Goal: Information Seeking & Learning: Check status

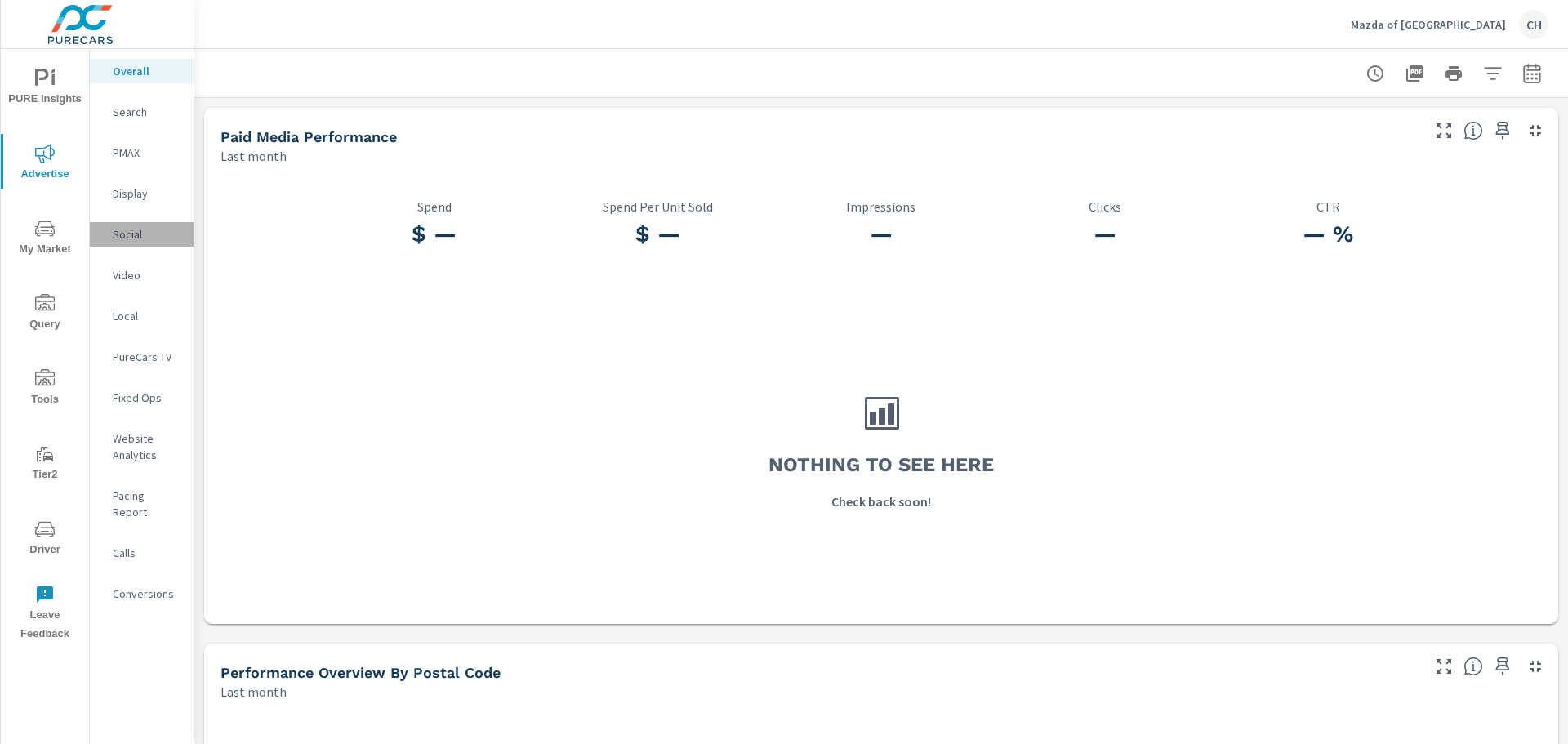
click at [126, 235] on p "Social" at bounding box center [146, 234] width 67 height 16
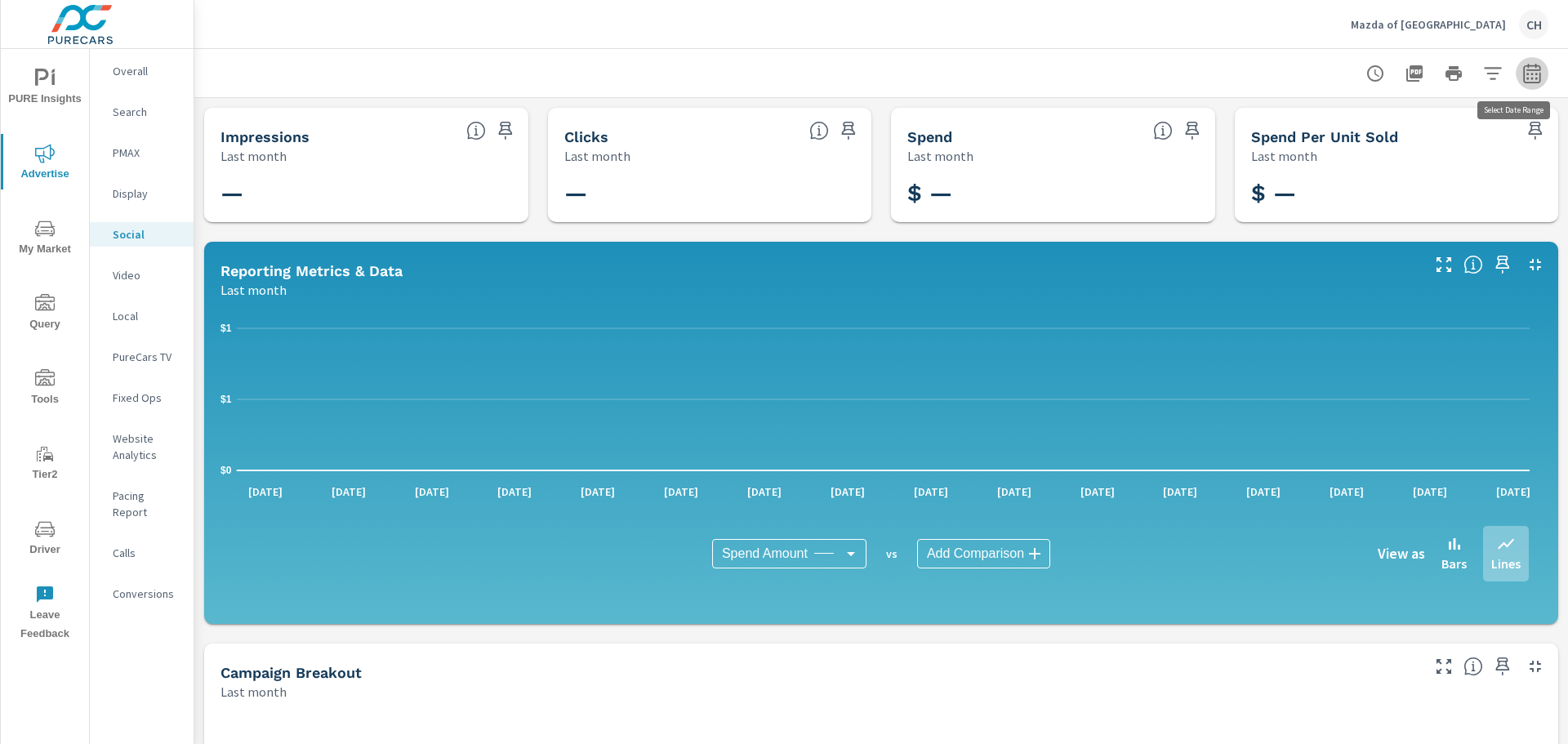
click at [1522, 73] on icon "button" at bounding box center [1531, 73] width 19 height 19
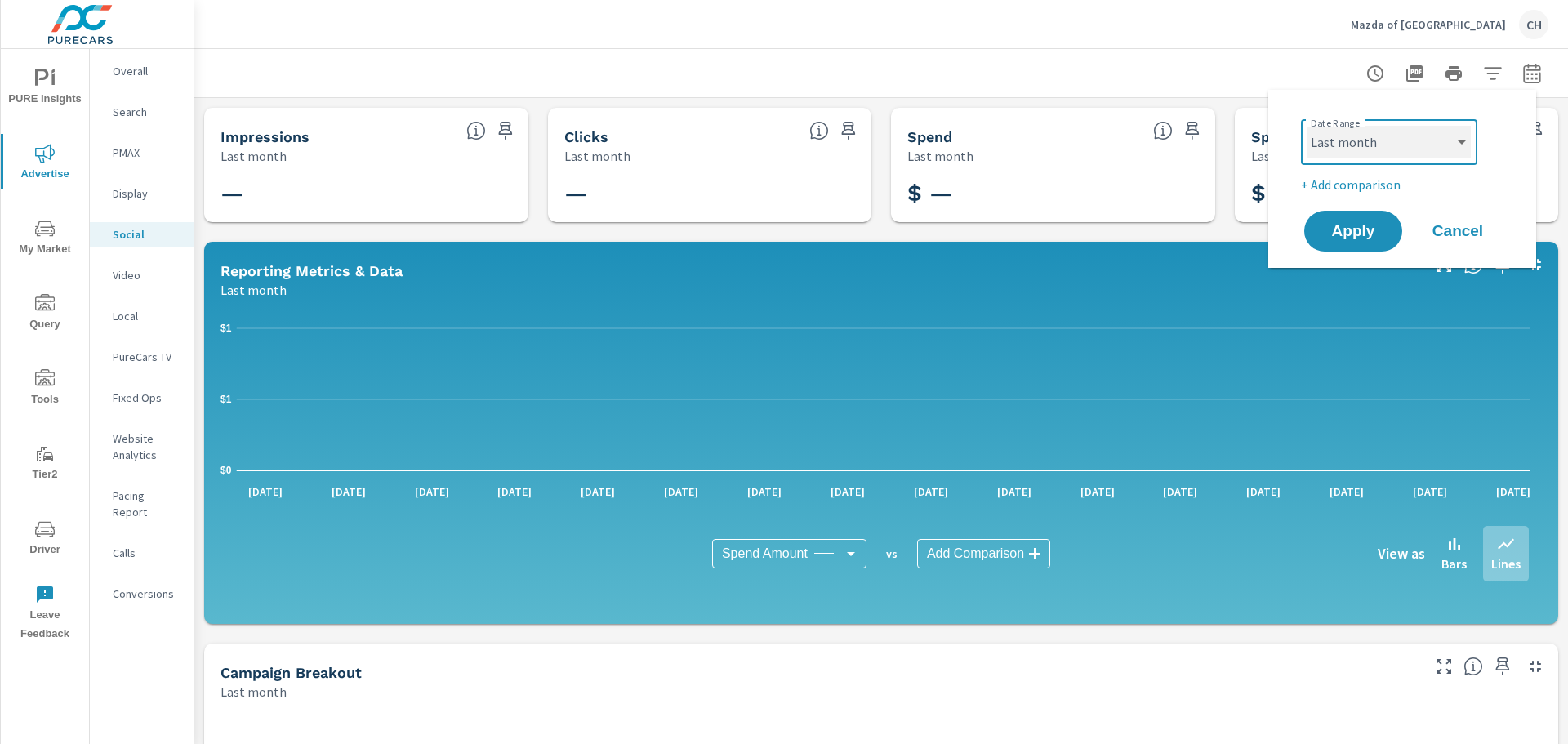
click at [1447, 147] on select "Custom [DATE] Last week Last 7 days Last 14 days Last 30 days Last 45 days Last…" at bounding box center [1389, 142] width 163 height 33
click at [1308, 125] on select "Custom [DATE] Last week Last 7 days Last 14 days Last 30 days Last 45 days Last…" at bounding box center [1389, 142] width 163 height 33
select select "Month to date"
click at [1361, 224] on span "Apply" at bounding box center [1352, 231] width 66 height 15
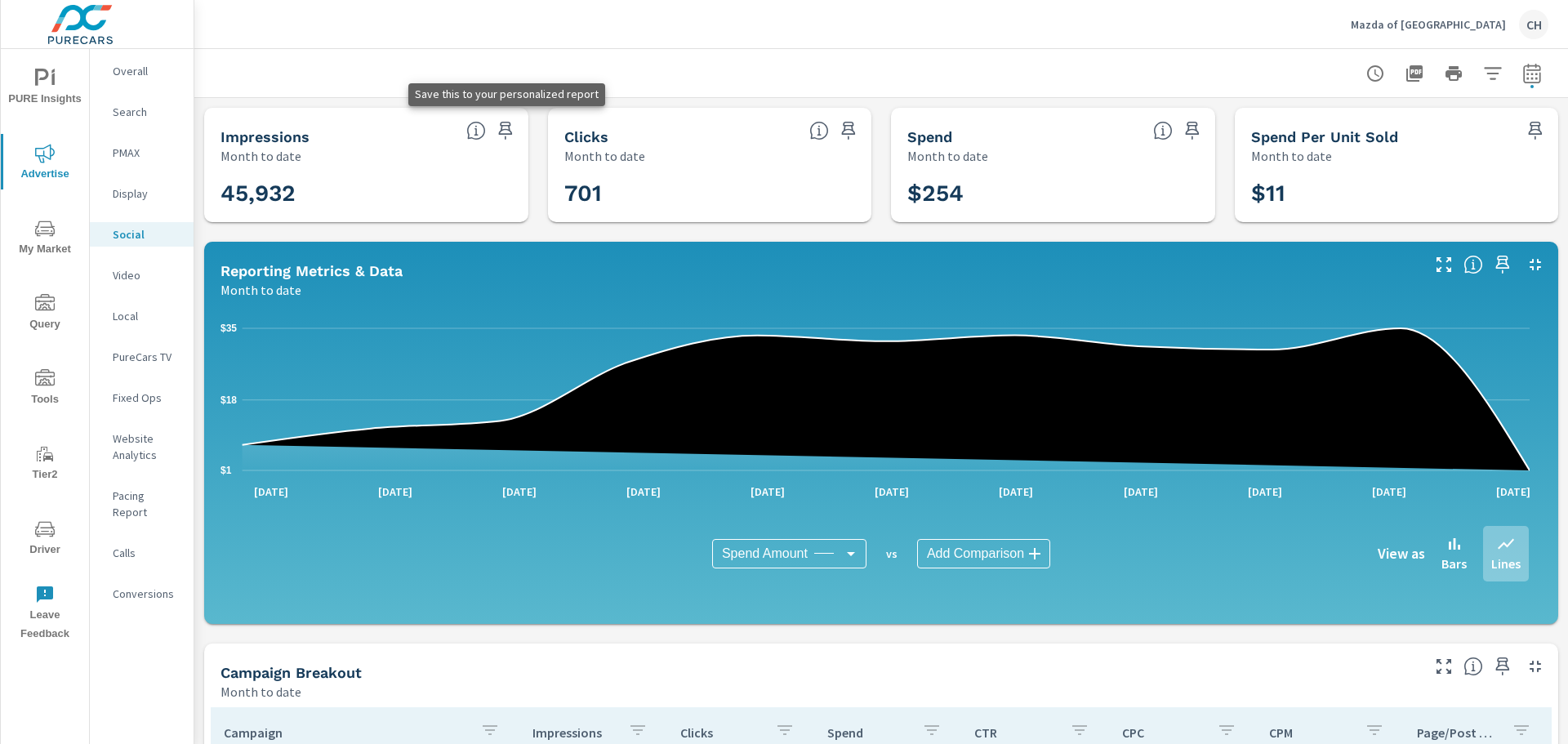
click at [499, 133] on icon "button" at bounding box center [505, 130] width 19 height 19
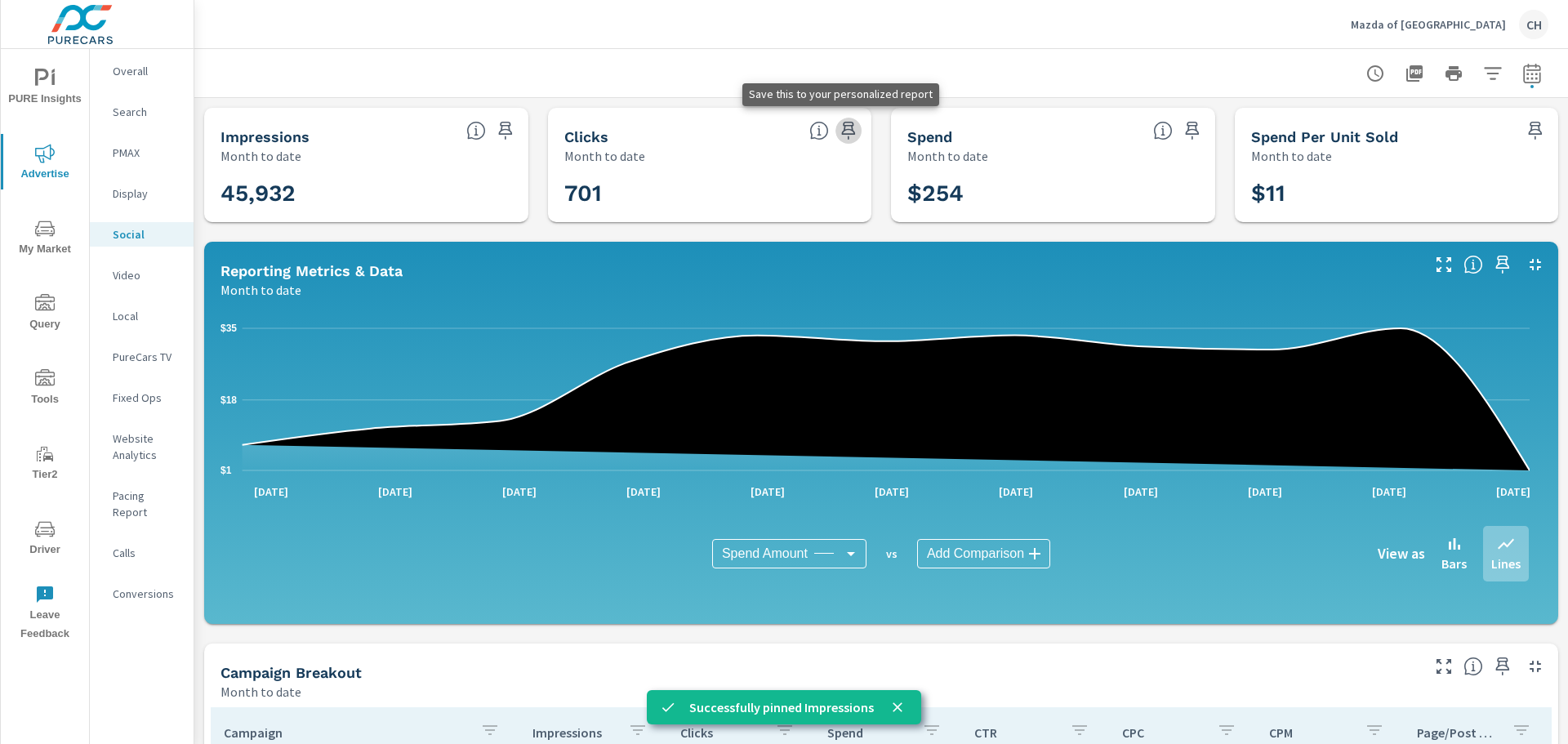
click at [842, 129] on icon "button" at bounding box center [849, 130] width 13 height 18
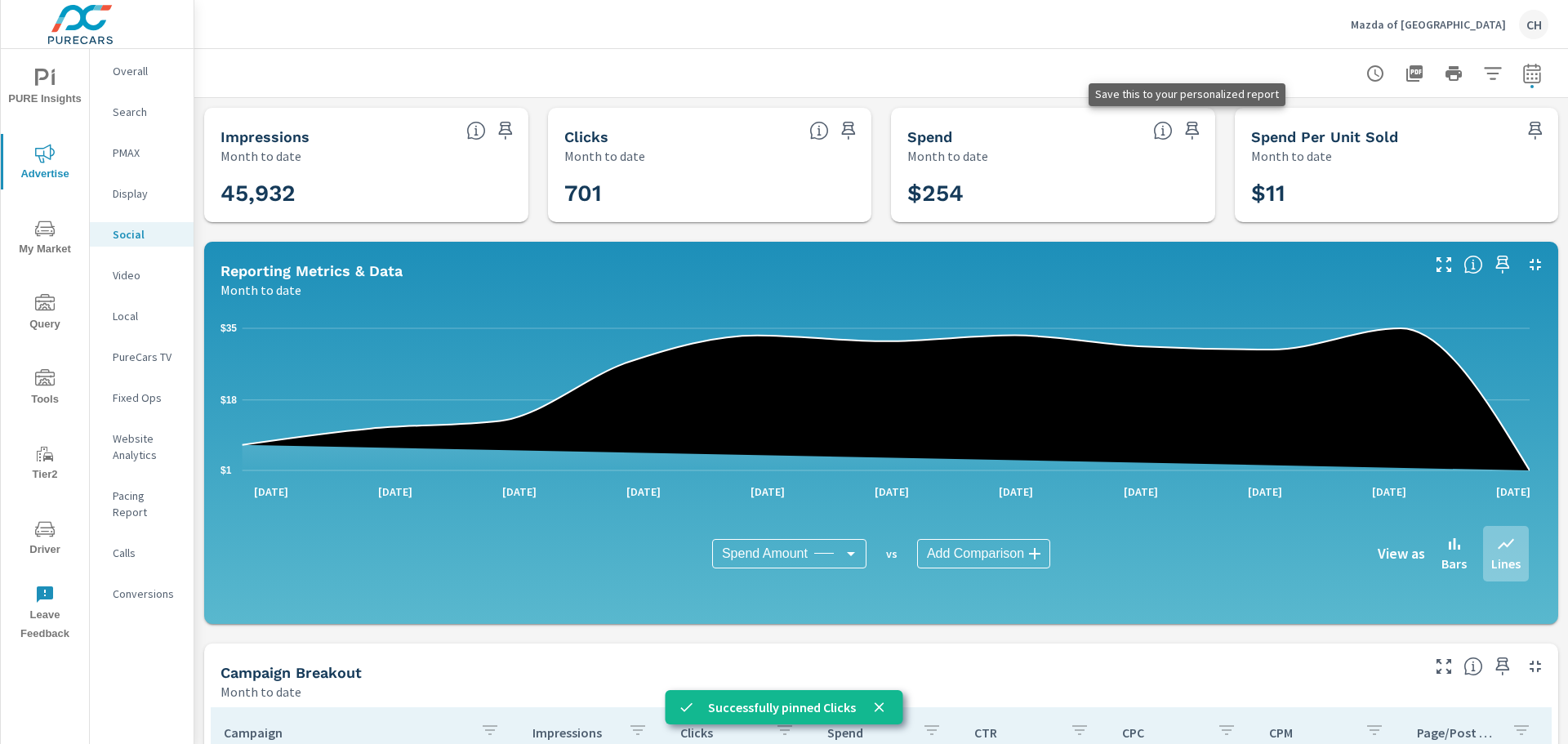
click at [1186, 127] on icon "button" at bounding box center [1191, 130] width 13 height 18
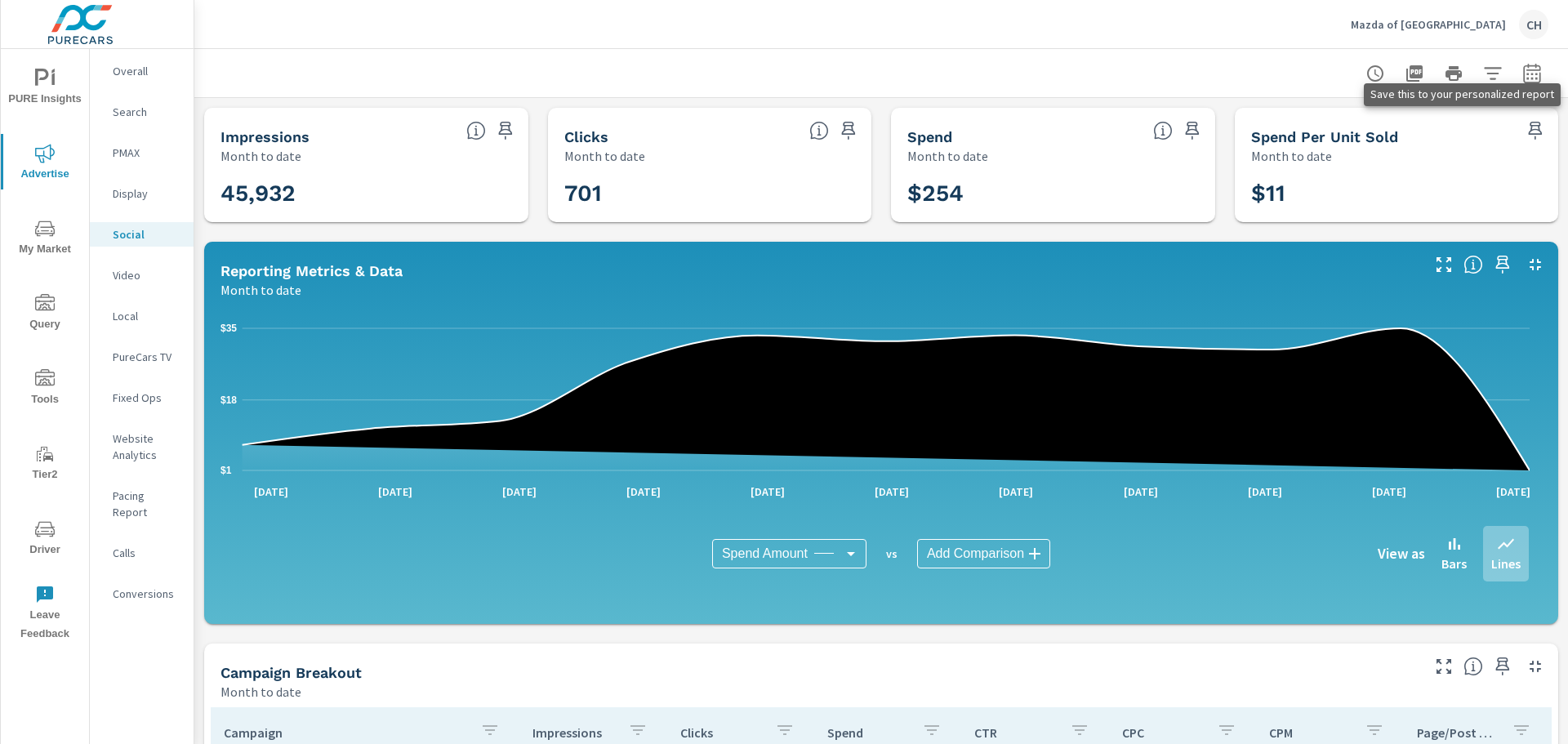
click at [1526, 128] on icon "button" at bounding box center [1535, 130] width 19 height 19
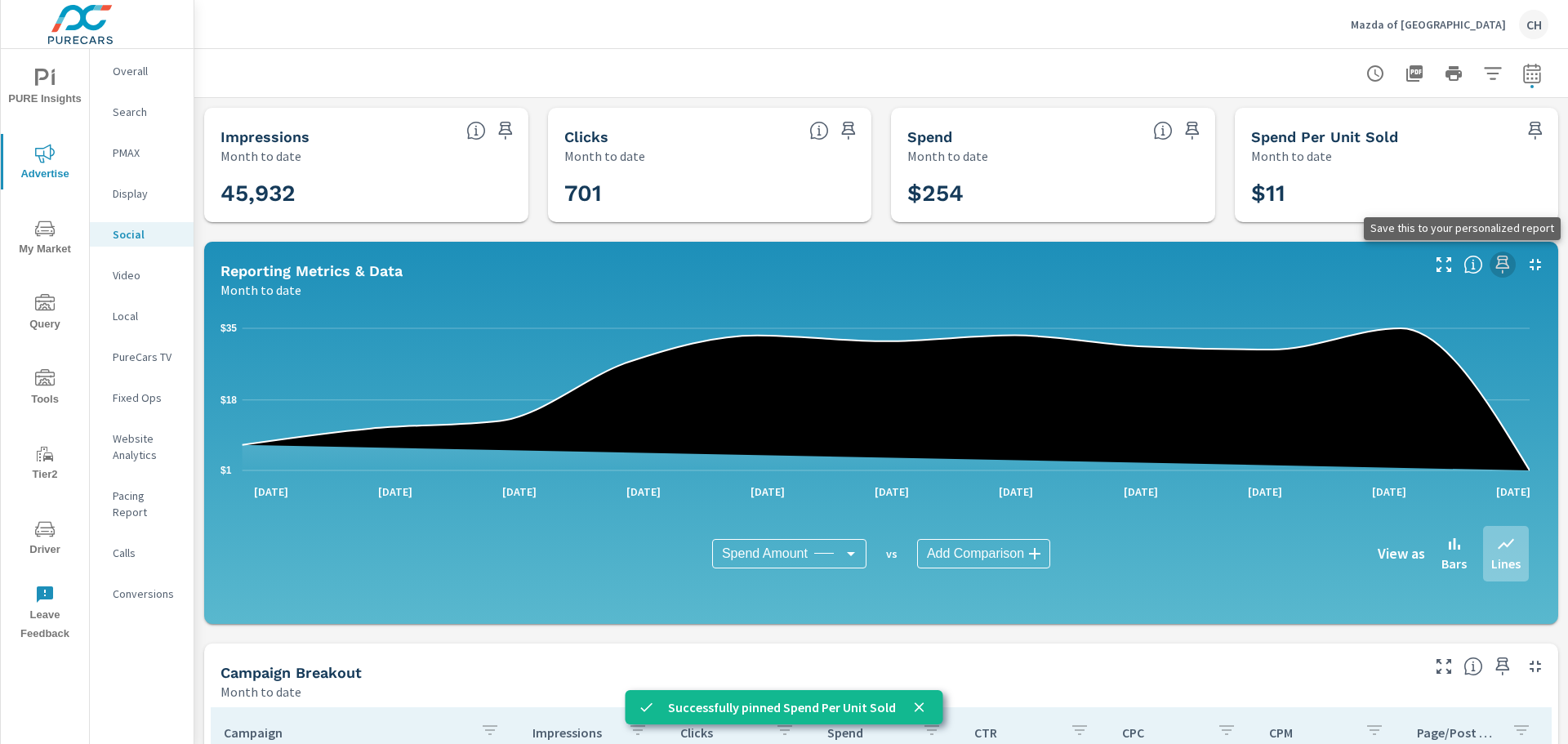
click at [1493, 262] on icon "button" at bounding box center [1502, 264] width 19 height 19
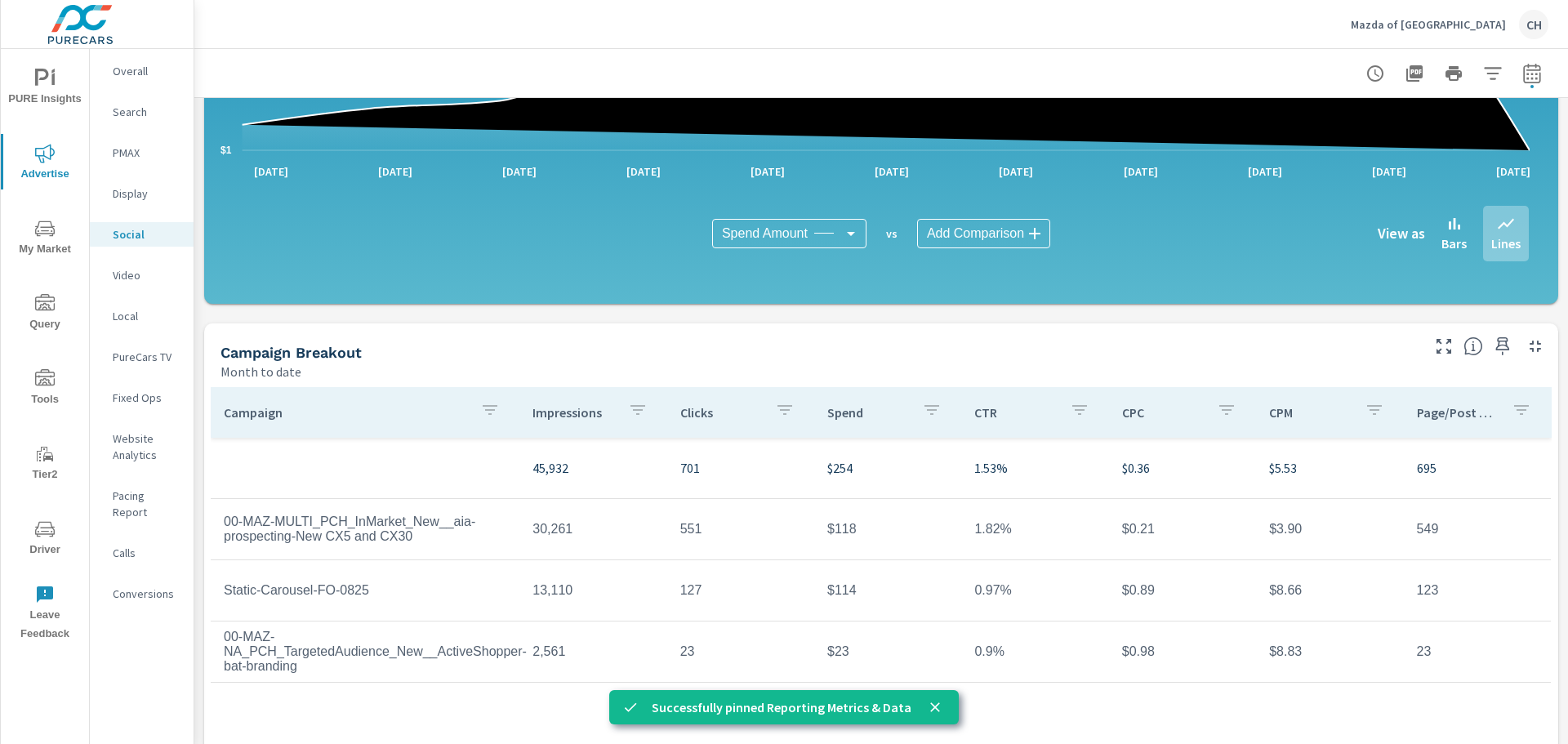
scroll to position [327, 0]
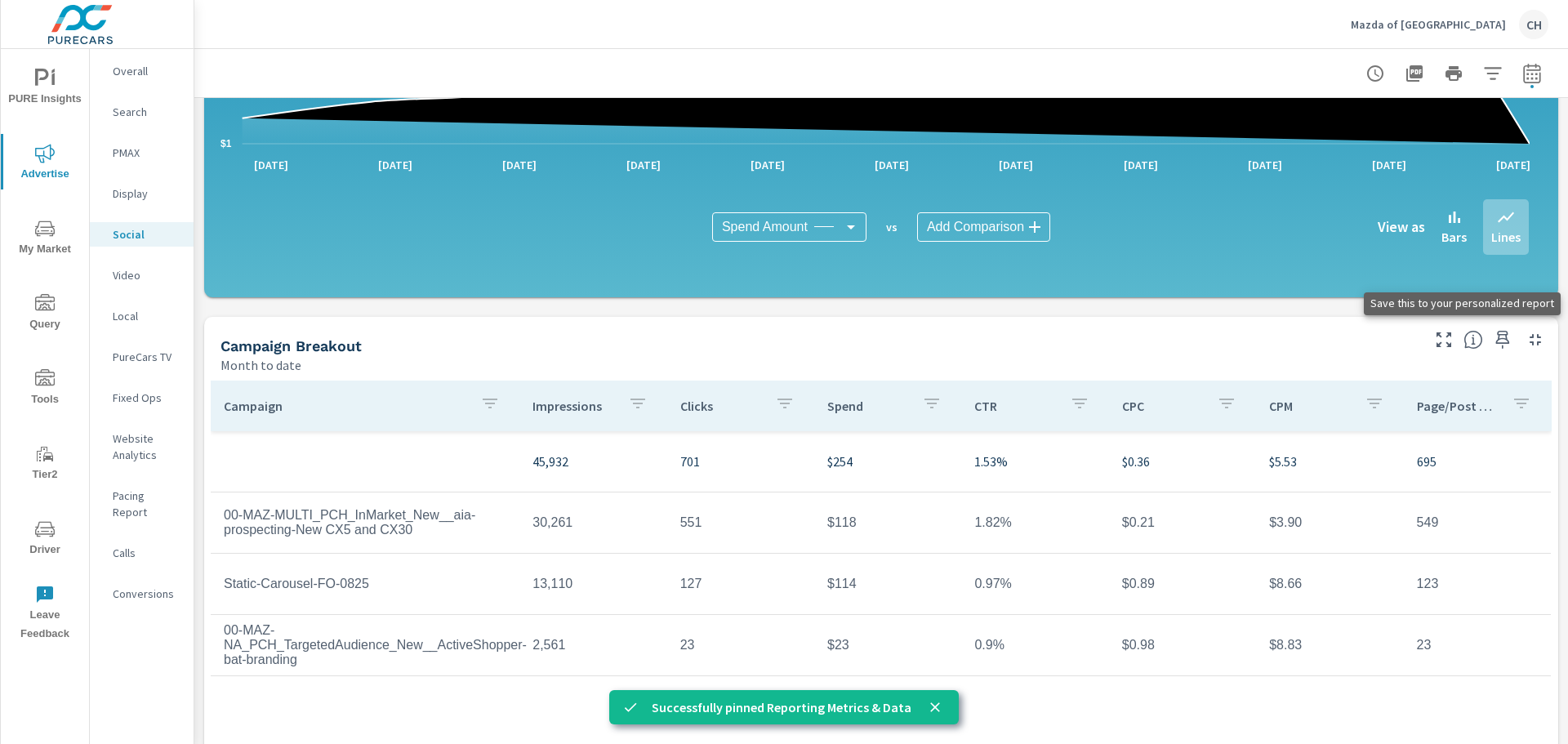
click at [1496, 338] on icon "button" at bounding box center [1502, 339] width 13 height 18
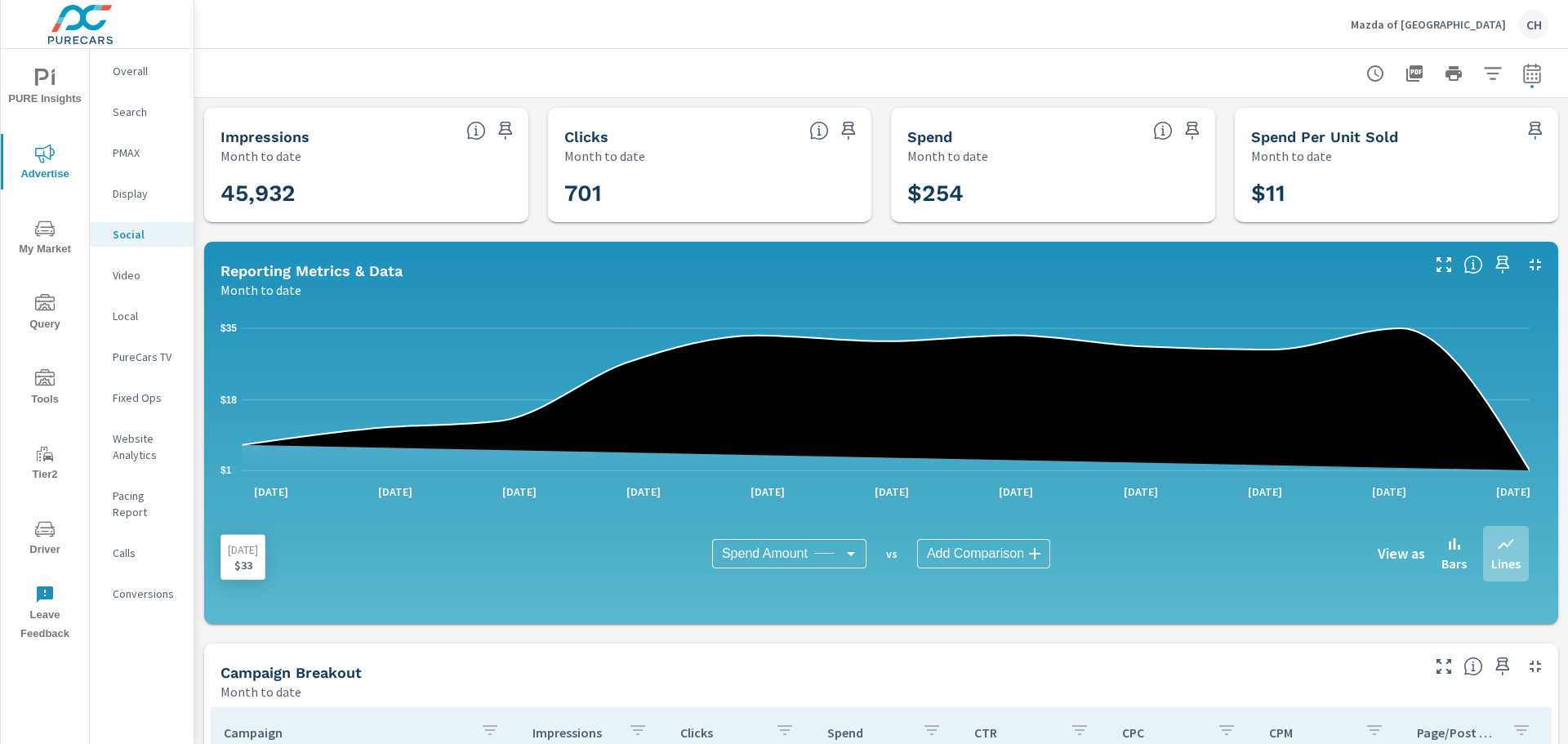
scroll to position [409, 0]
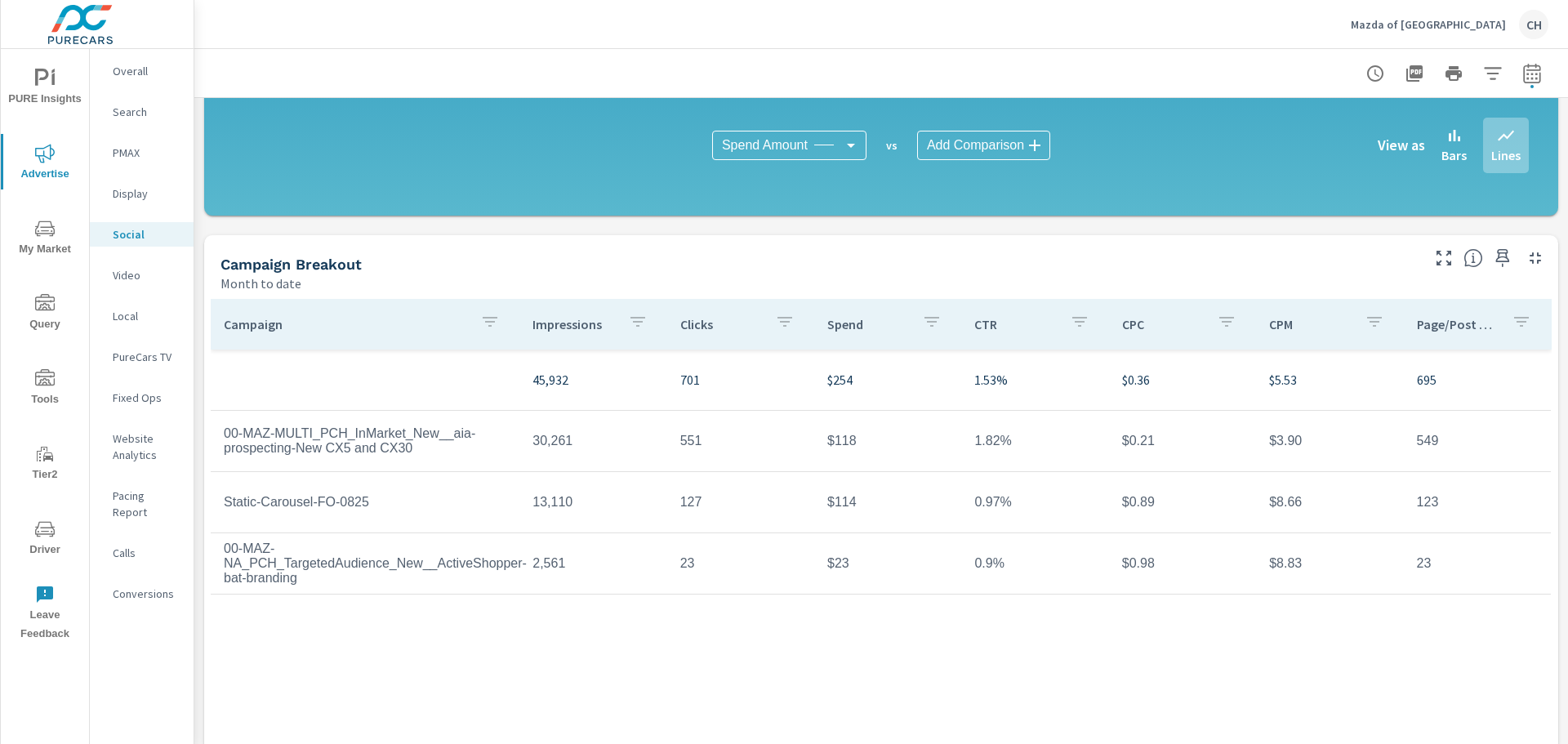
click at [31, 90] on span "PURE Insights" at bounding box center [44, 89] width 78 height 40
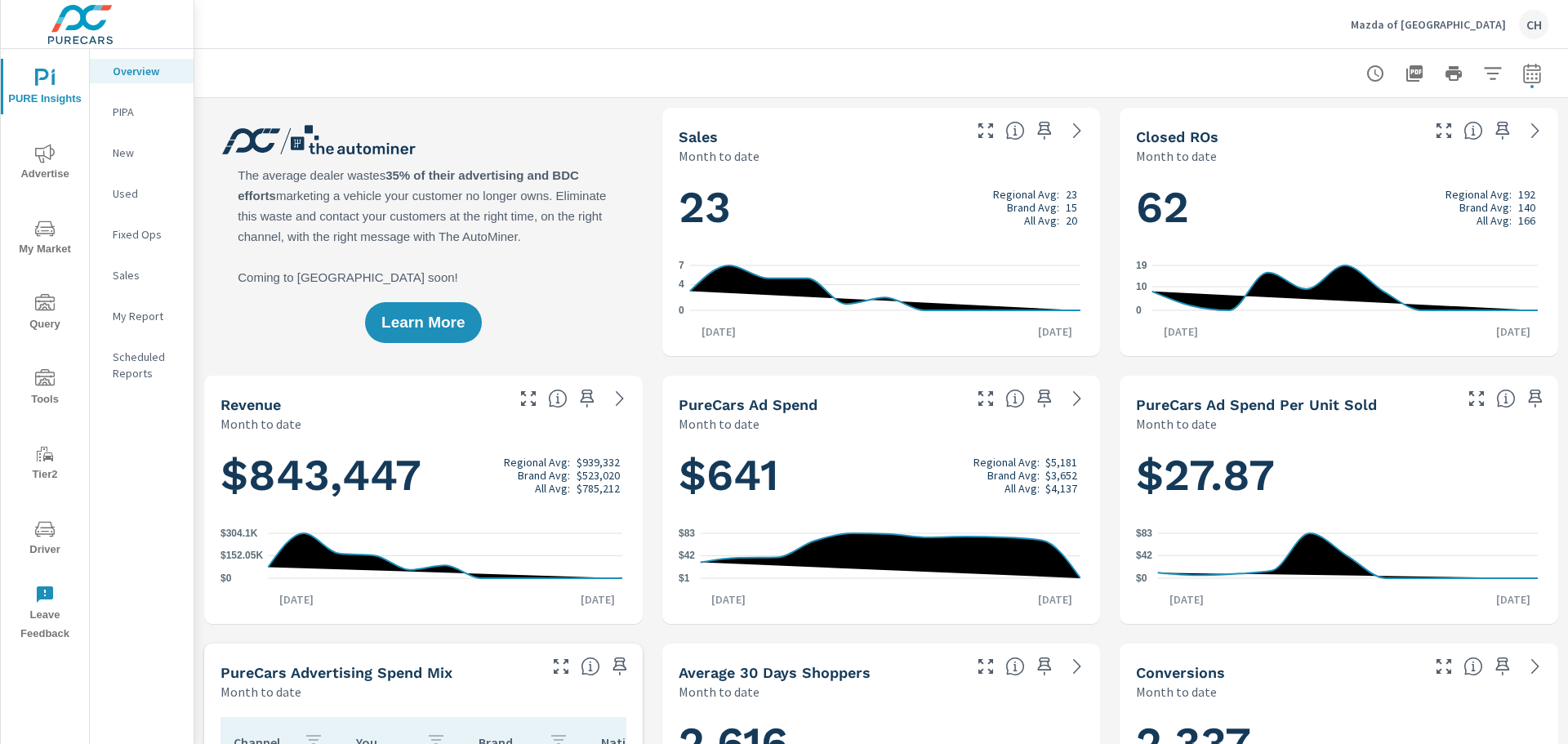
scroll to position [1, 0]
click at [127, 312] on p "My Report" at bounding box center [146, 315] width 67 height 16
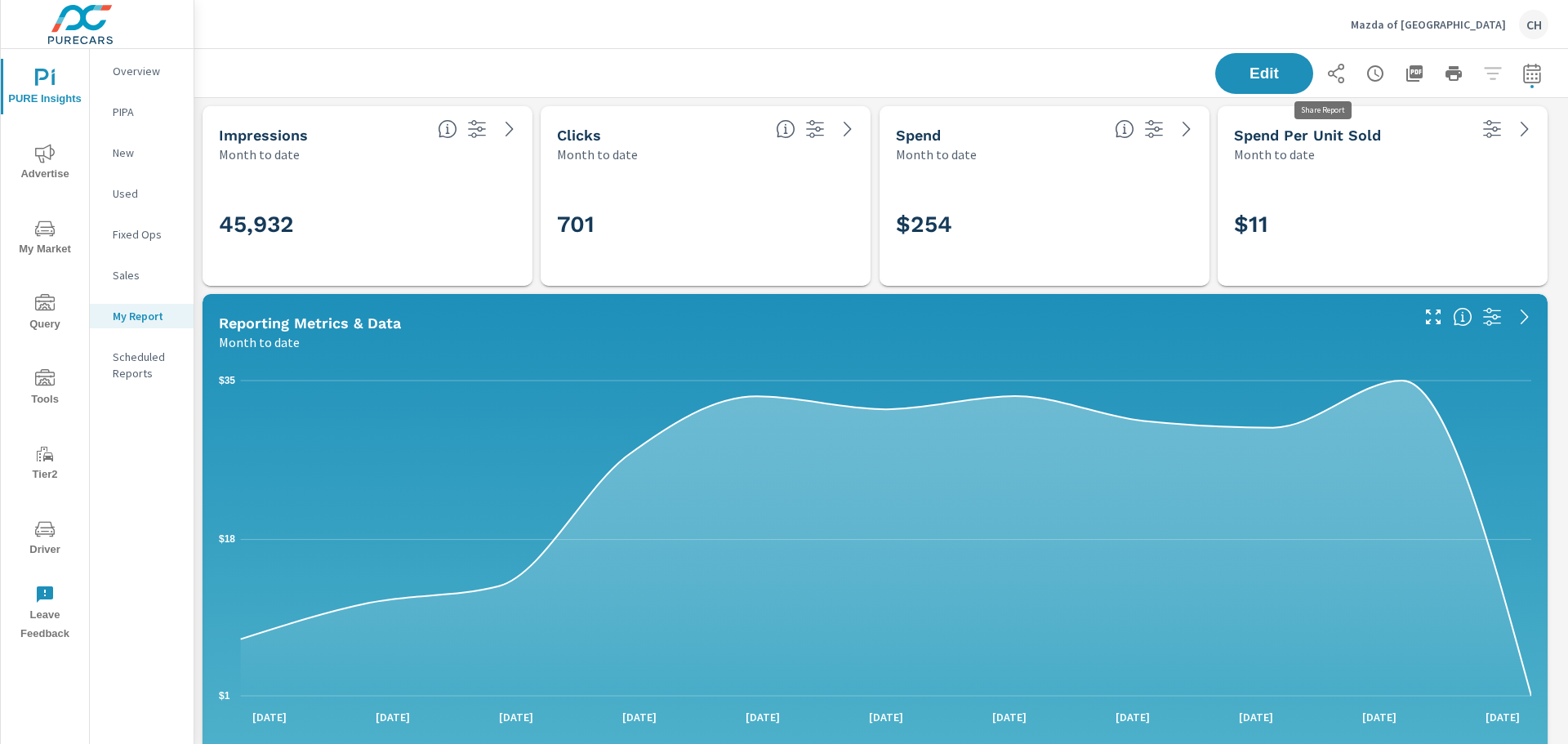
scroll to position [1536, 1387]
click at [1326, 76] on icon "button" at bounding box center [1336, 73] width 19 height 19
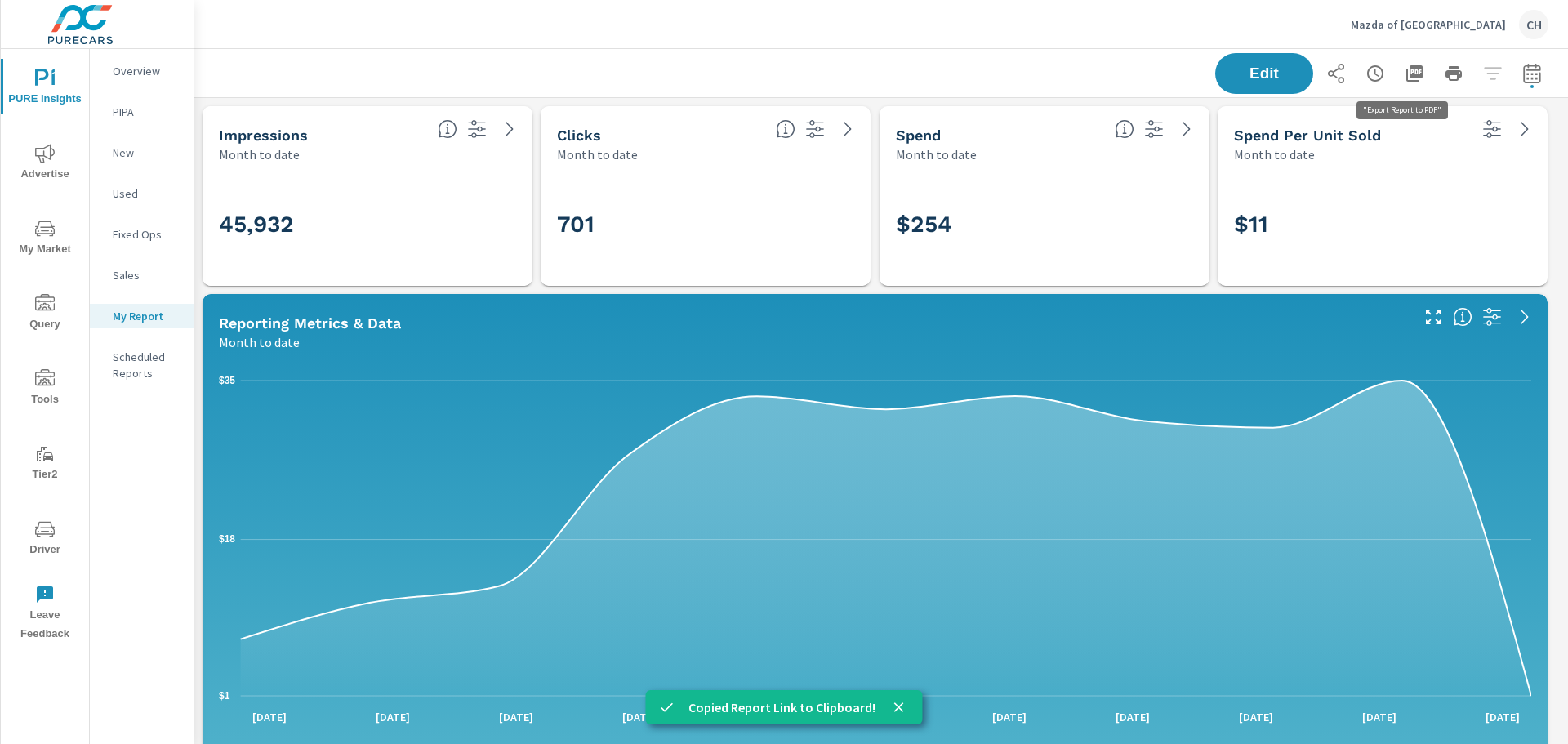
click at [1406, 66] on icon "button" at bounding box center [1414, 73] width 16 height 16
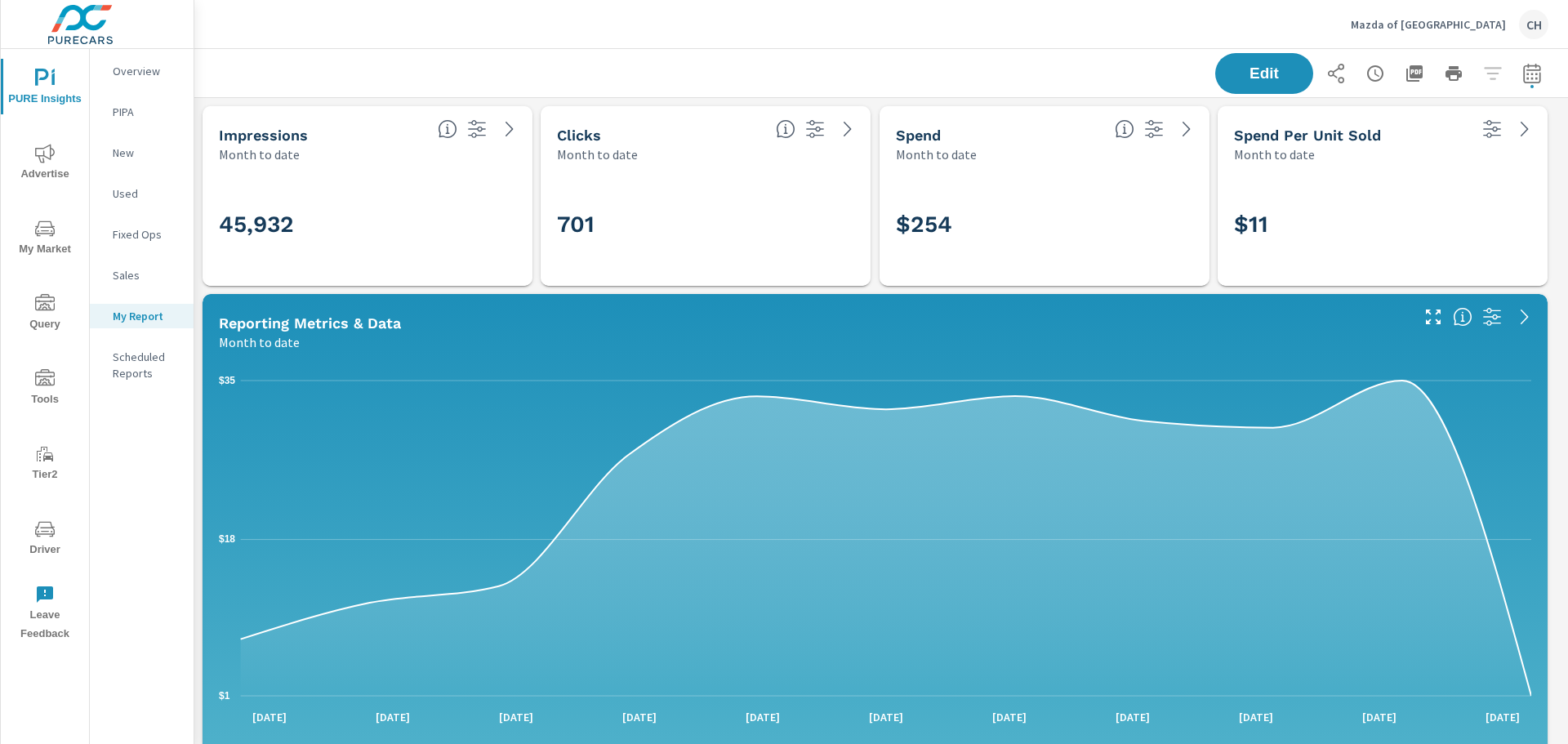
click at [39, 164] on span "Advertise" at bounding box center [44, 164] width 78 height 40
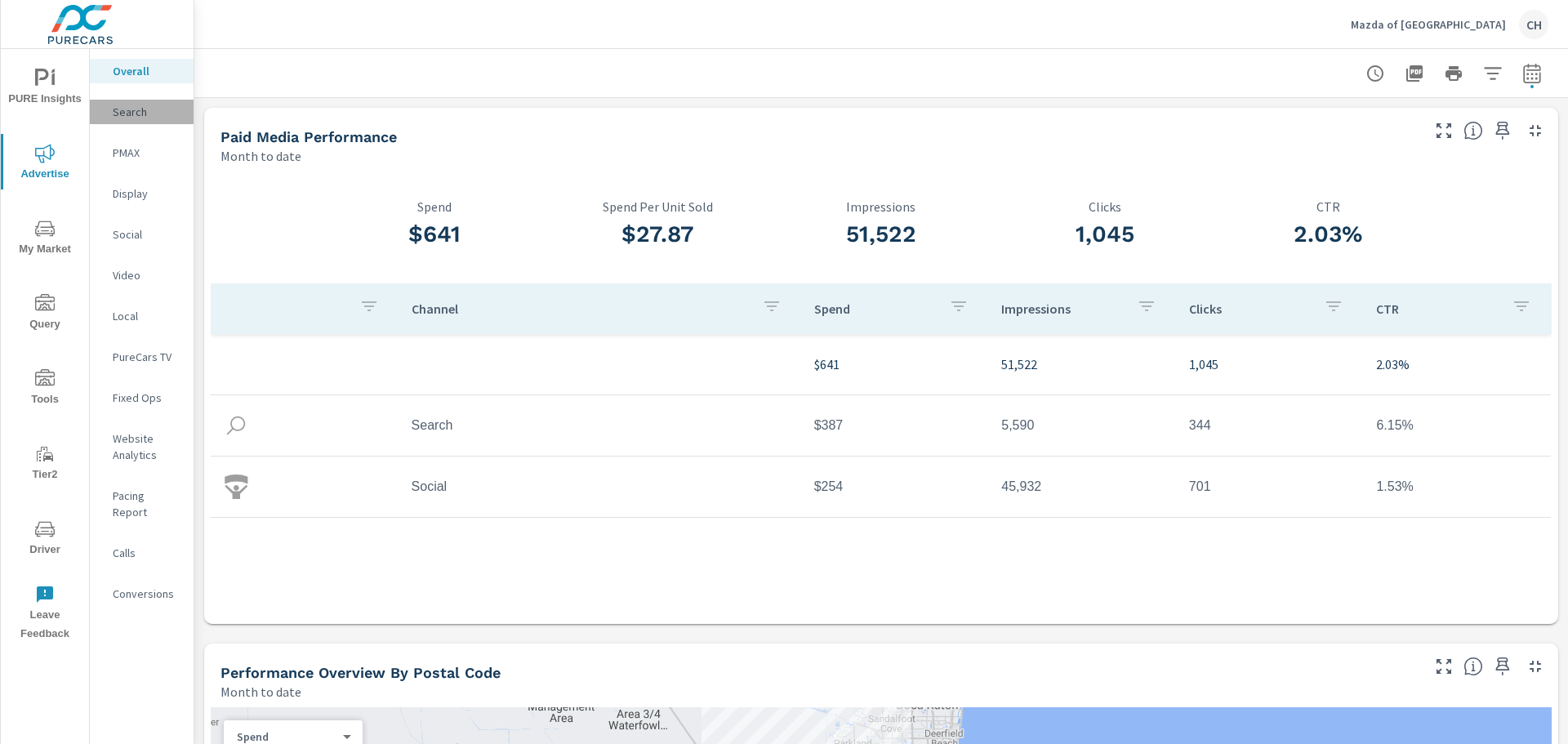
click at [129, 103] on div "Search" at bounding box center [142, 111] width 104 height 24
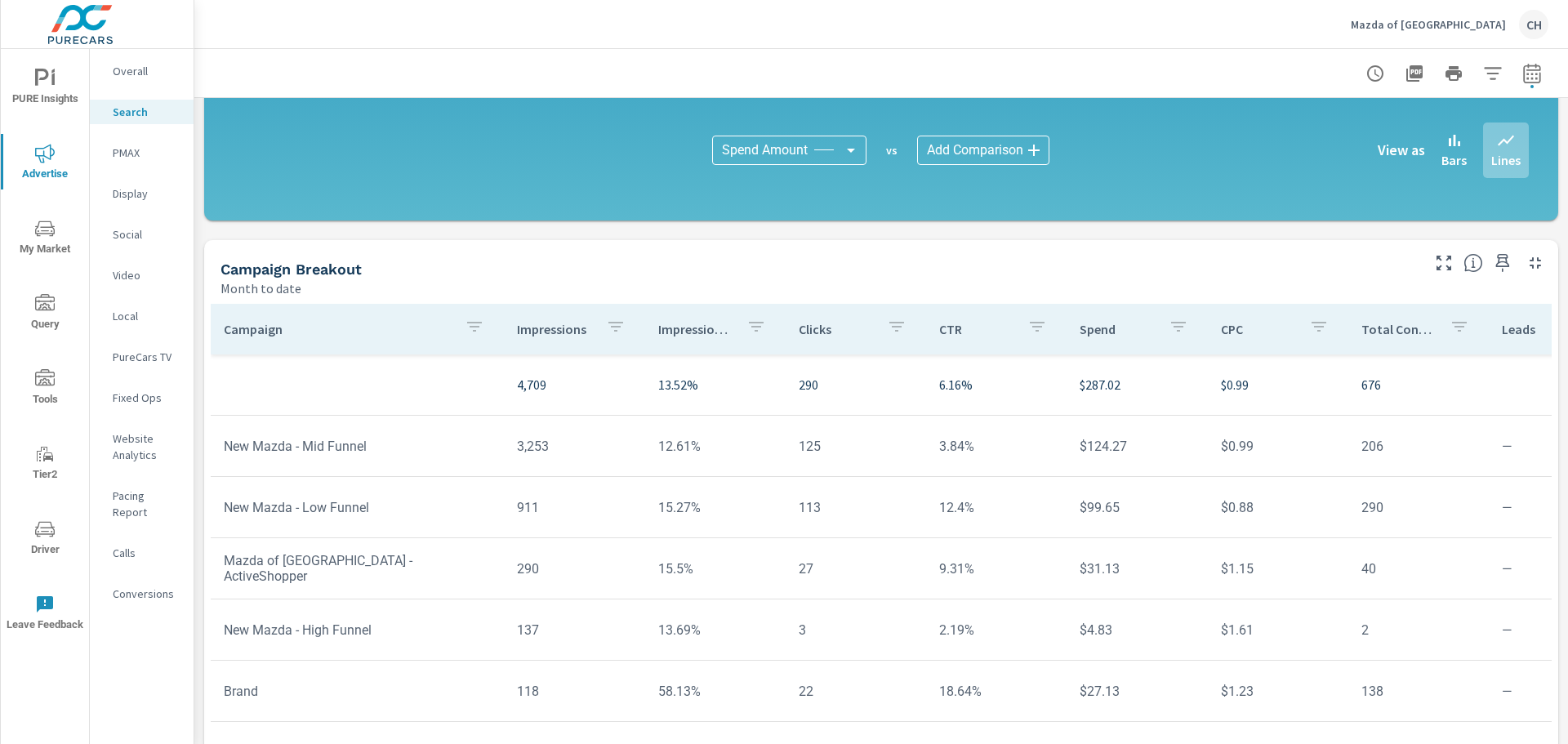
scroll to position [1095, 0]
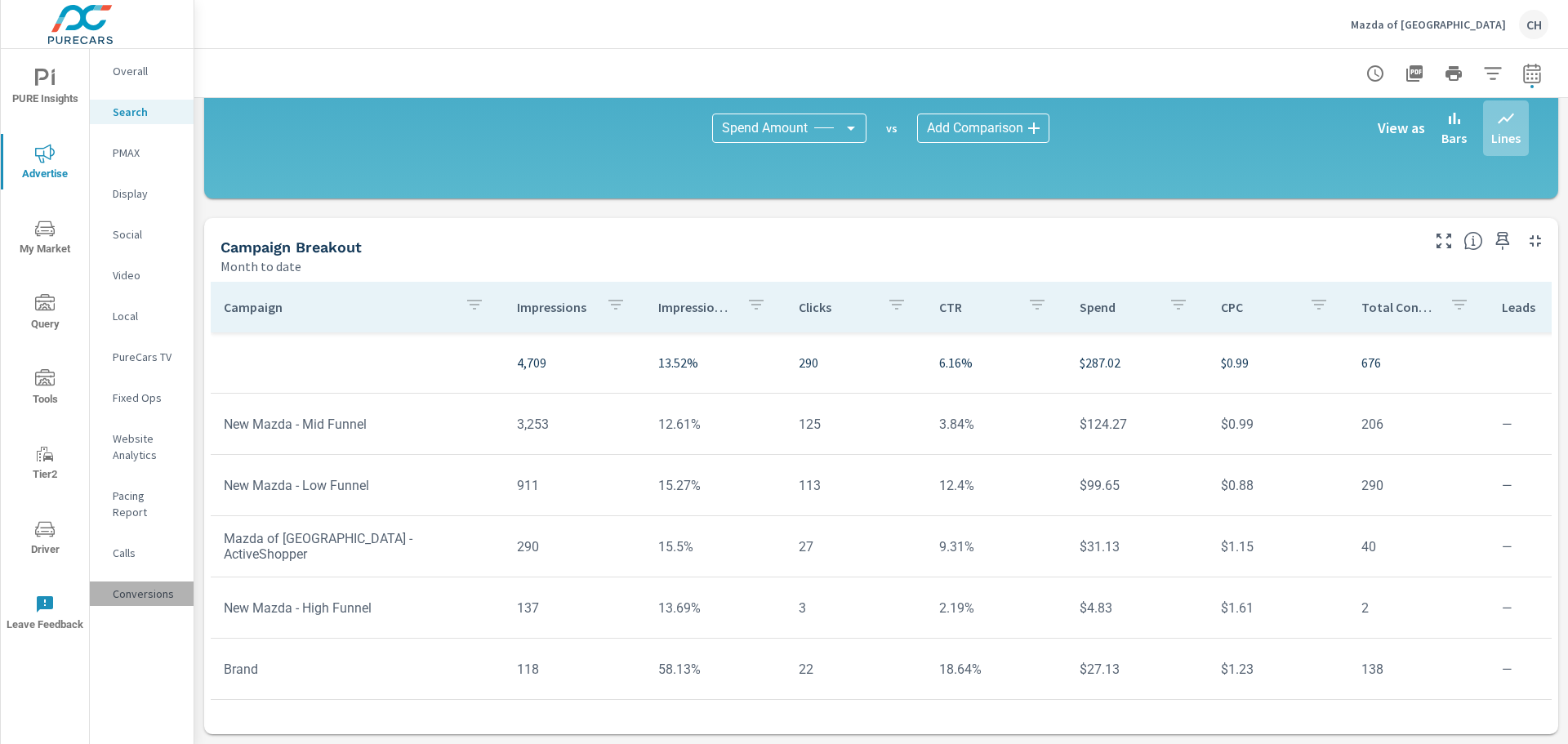
click at [136, 586] on p "Conversions" at bounding box center [146, 594] width 67 height 16
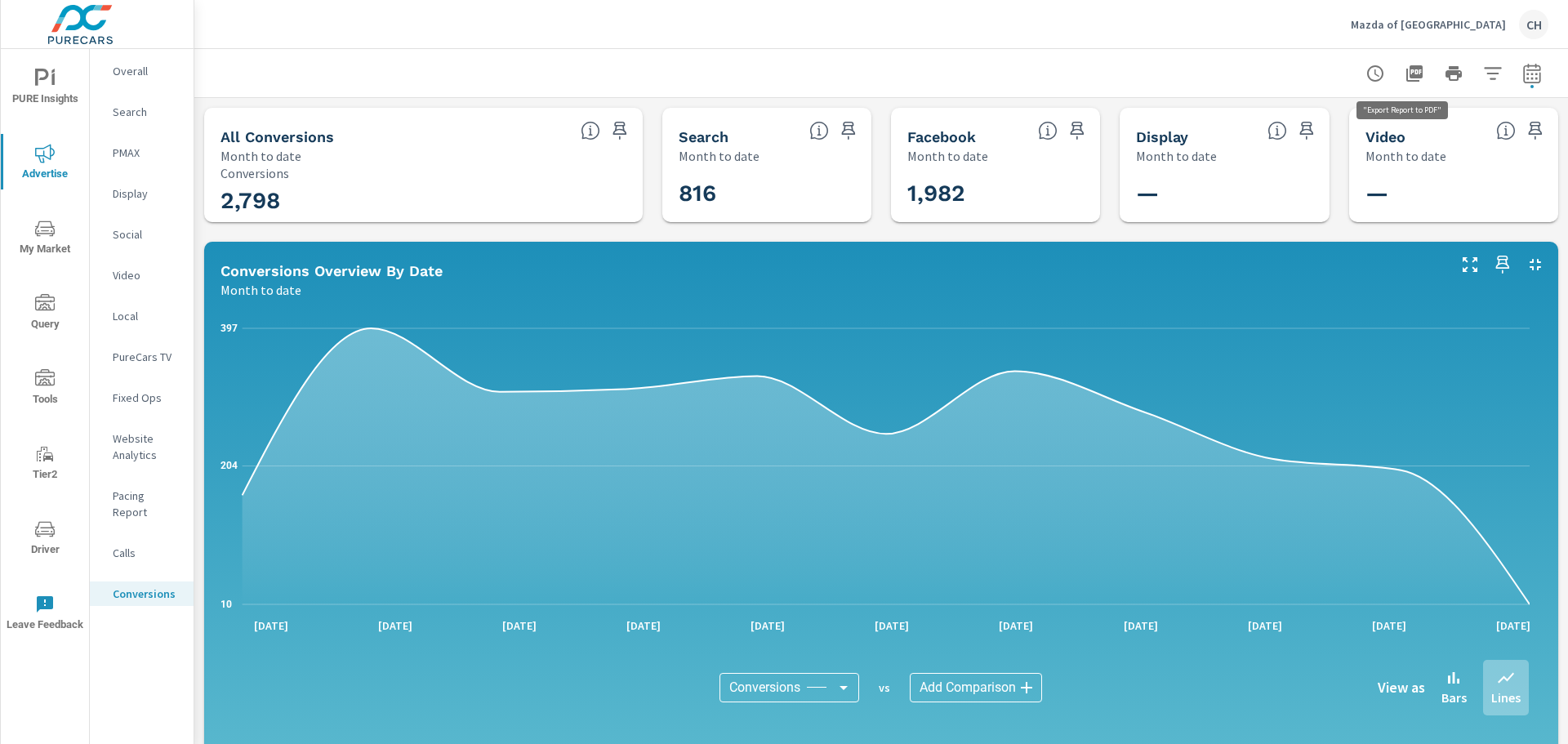
click at [1404, 69] on icon "button" at bounding box center [1414, 73] width 19 height 19
